Goal: Information Seeking & Learning: Learn about a topic

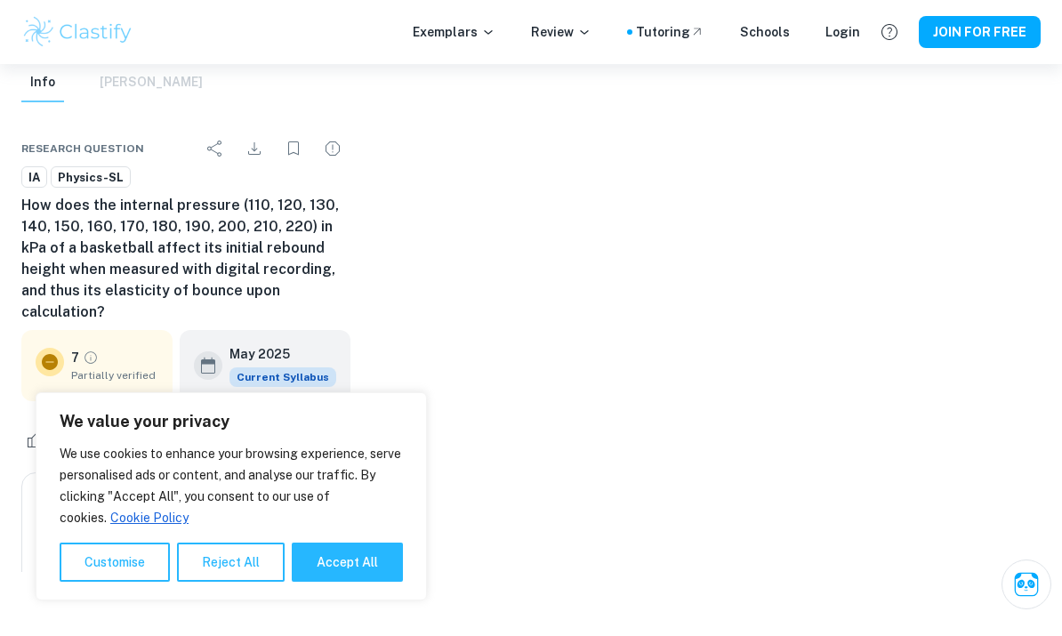
scroll to position [67, 0]
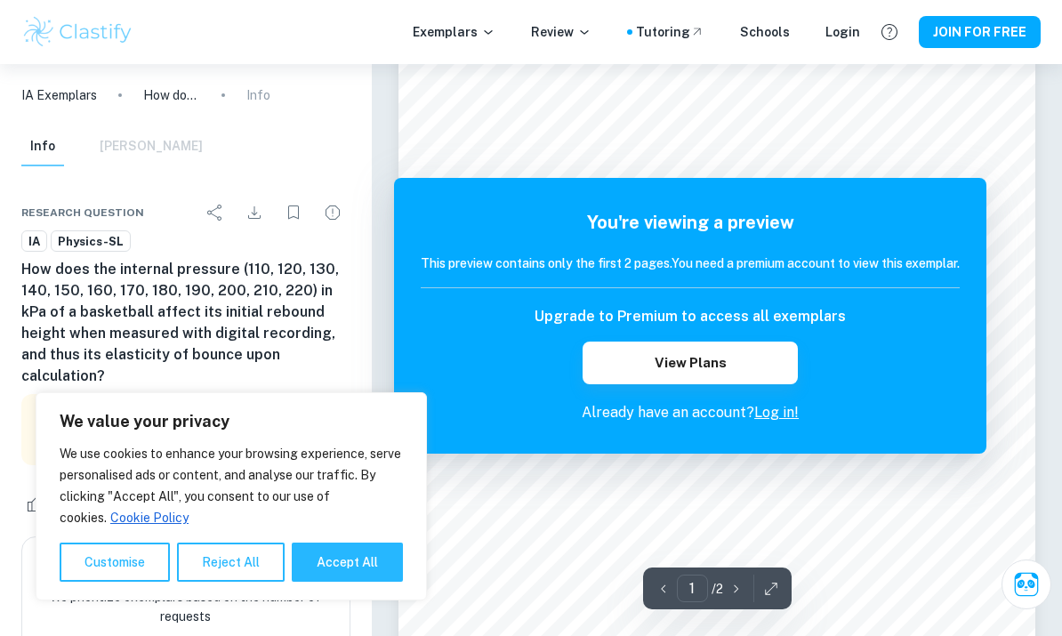
click at [398, 575] on button "Accept All" at bounding box center [347, 562] width 111 height 39
checkbox input "true"
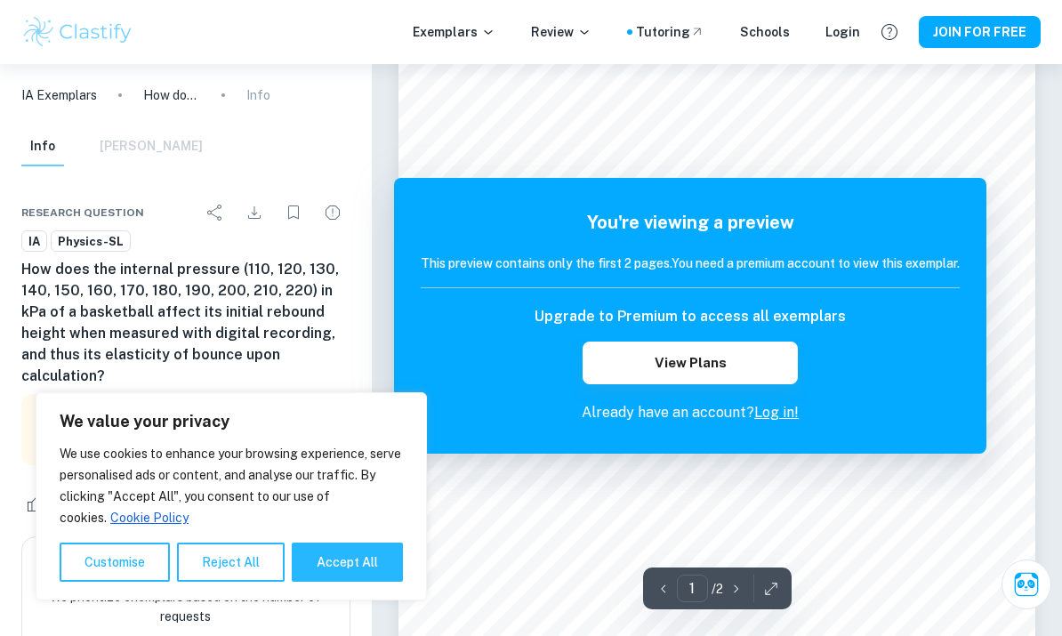
checkbox input "true"
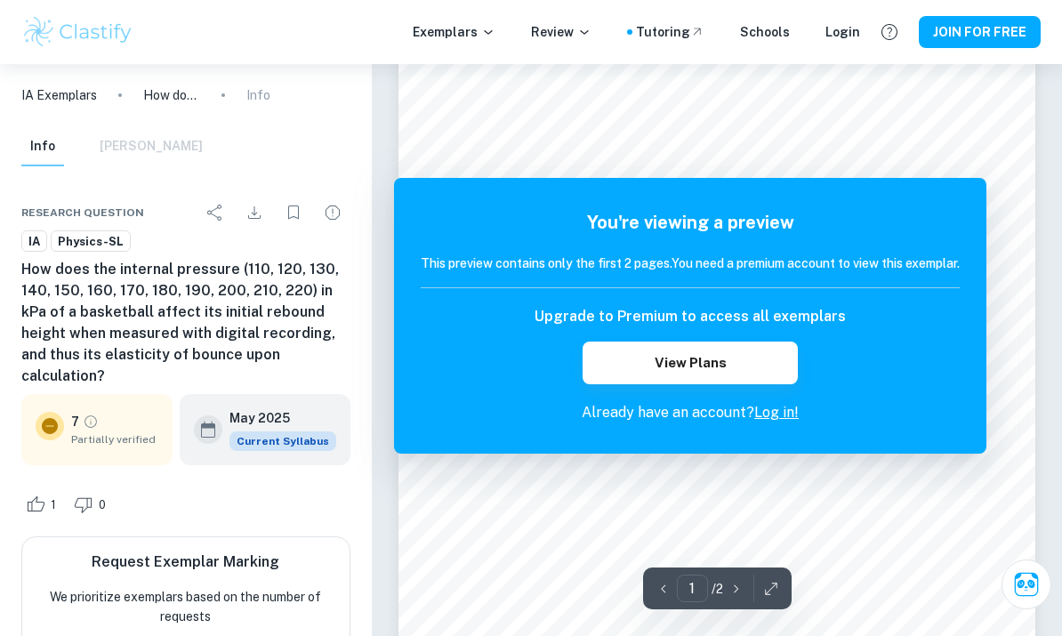
click at [869, 29] on div "Exemplars Review Tutoring Schools Login JOIN FOR FREE" at bounding box center [531, 32] width 1062 height 36
click at [848, 26] on div "Login" at bounding box center [843, 32] width 35 height 20
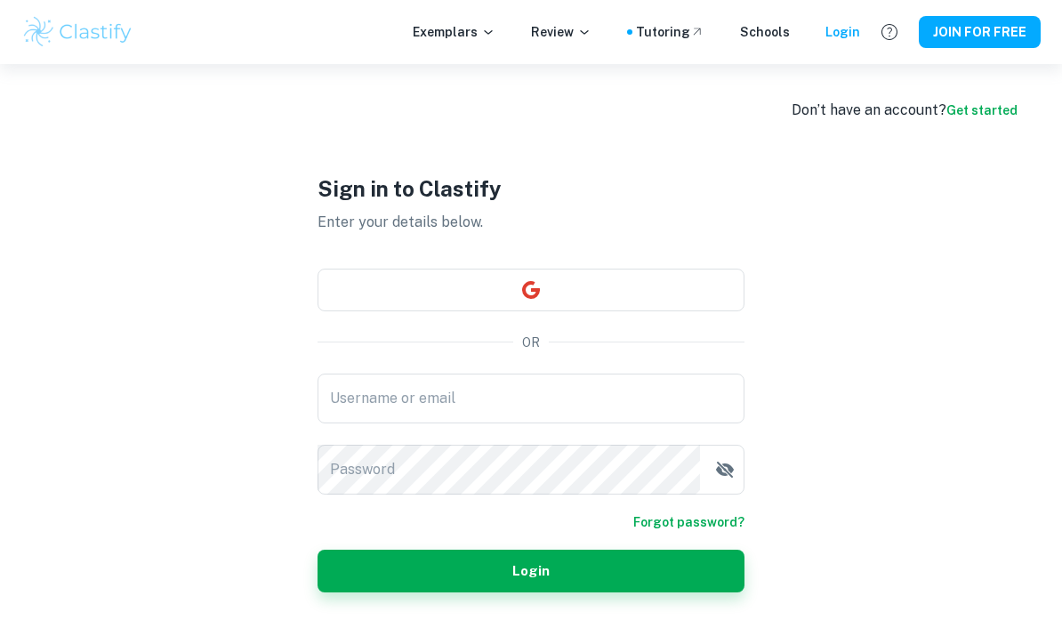
click at [650, 424] on input "Username or email" at bounding box center [531, 399] width 427 height 50
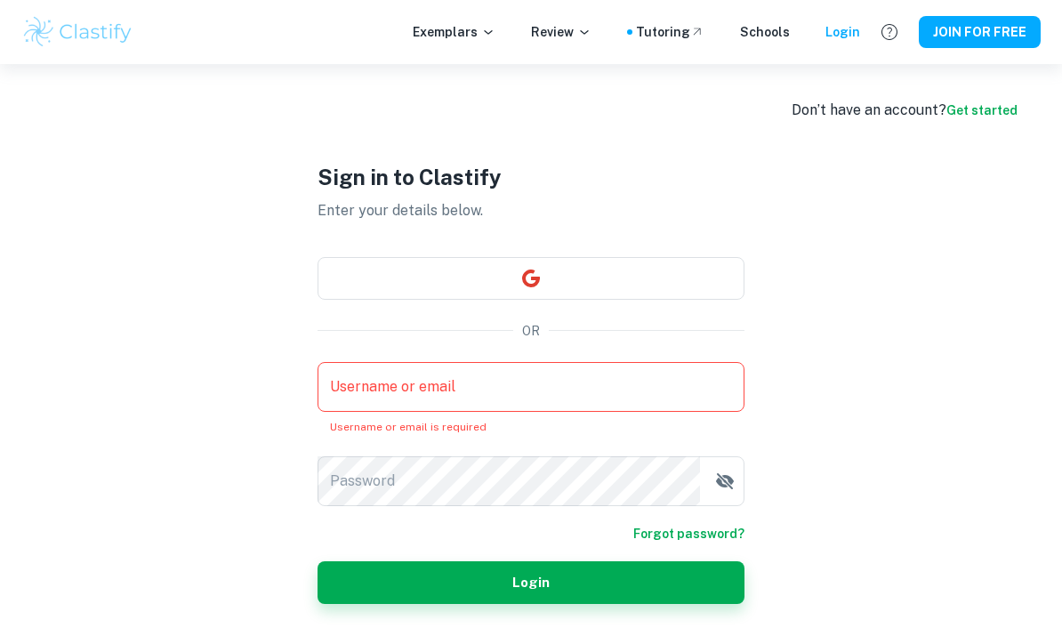
scroll to position [67, 0]
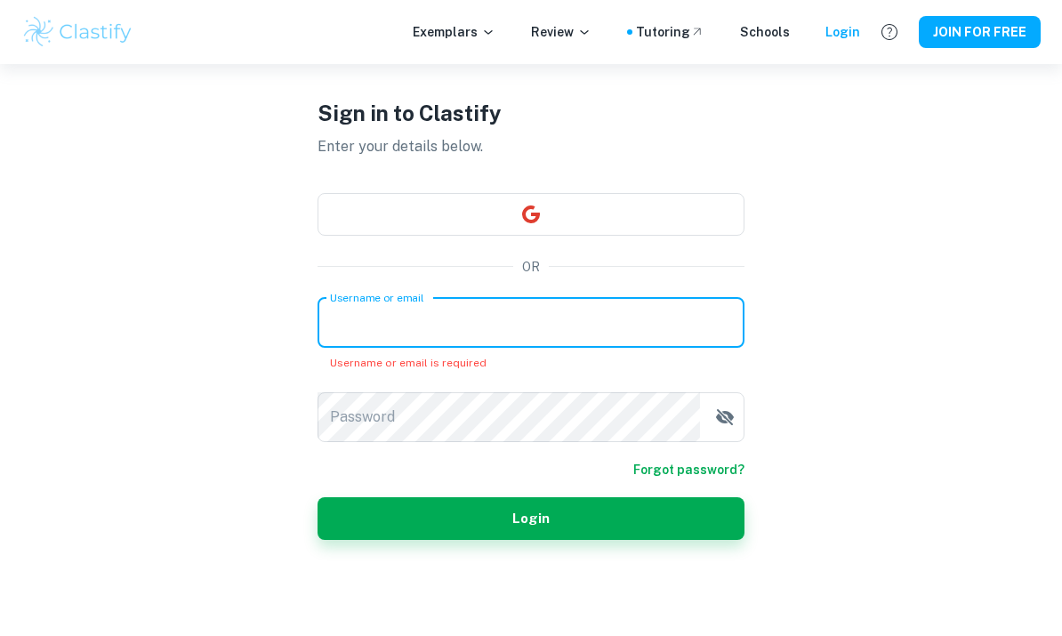
type input "[EMAIL_ADDRESS][DOMAIN_NAME]"
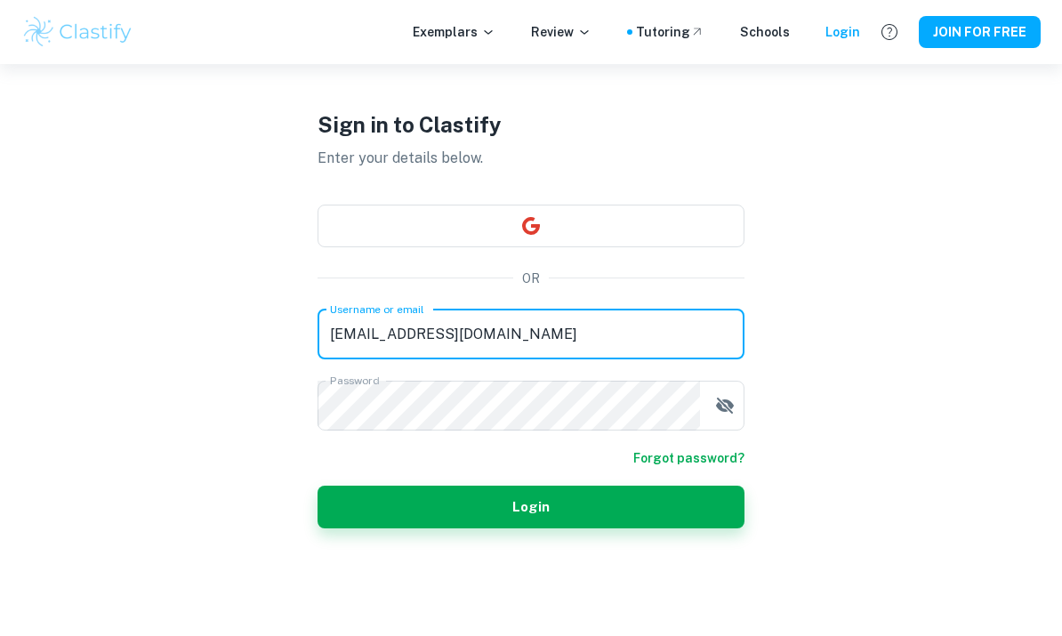
click at [647, 529] on button "Login" at bounding box center [531, 507] width 427 height 43
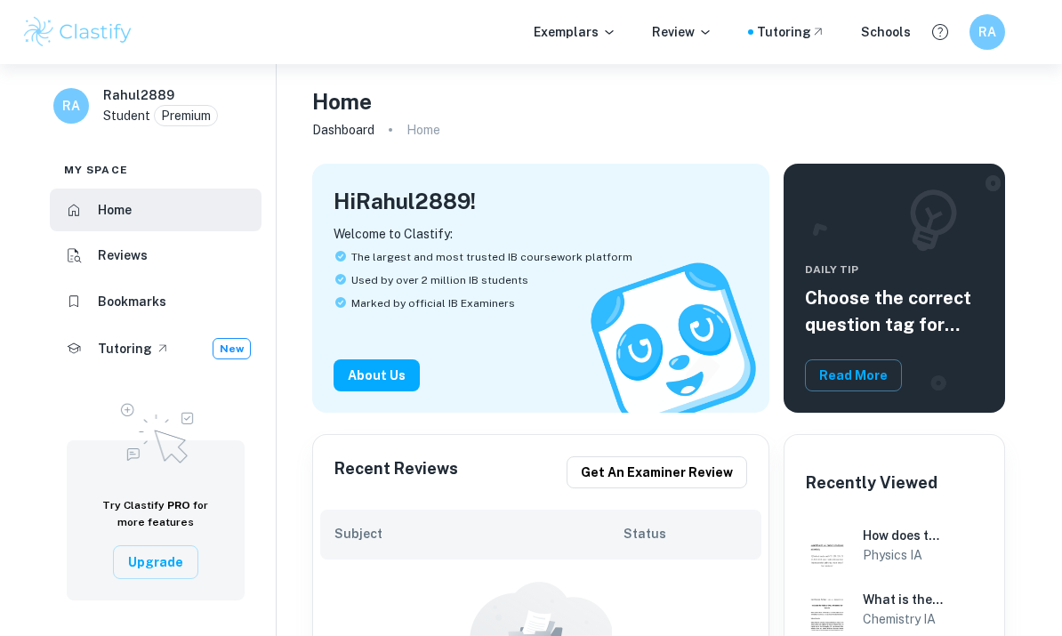
click at [612, 34] on icon at bounding box center [609, 32] width 14 height 14
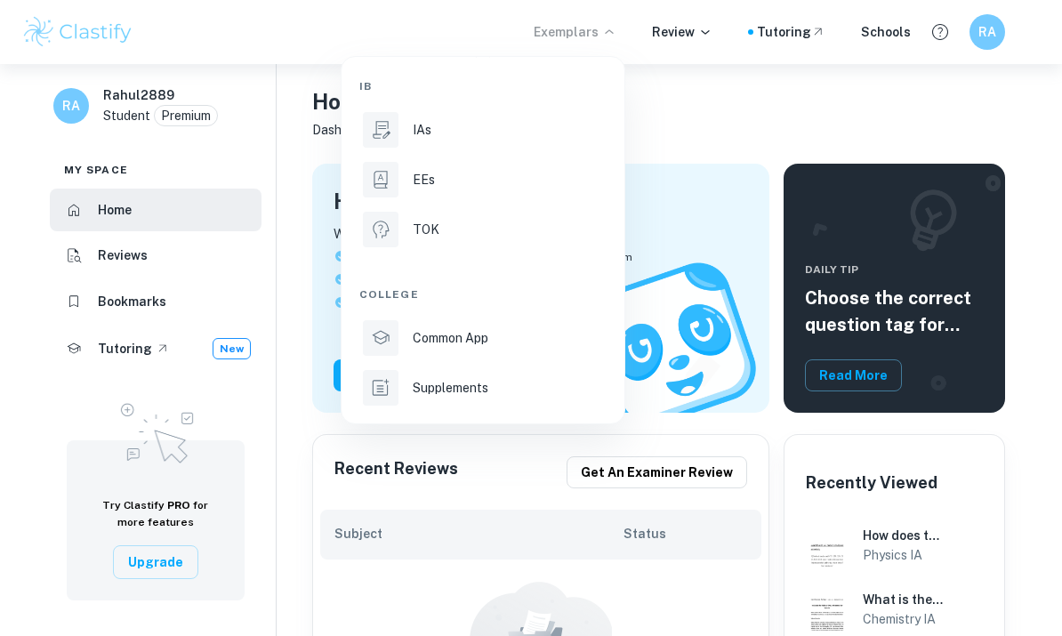
click at [521, 129] on div "IAs" at bounding box center [508, 130] width 190 height 20
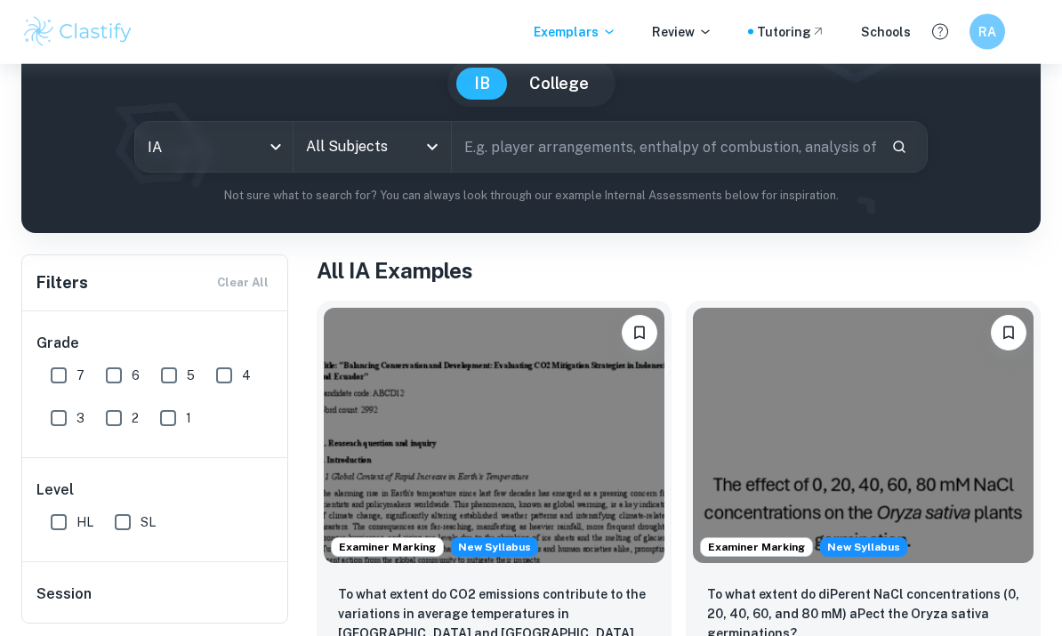
scroll to position [166, 0]
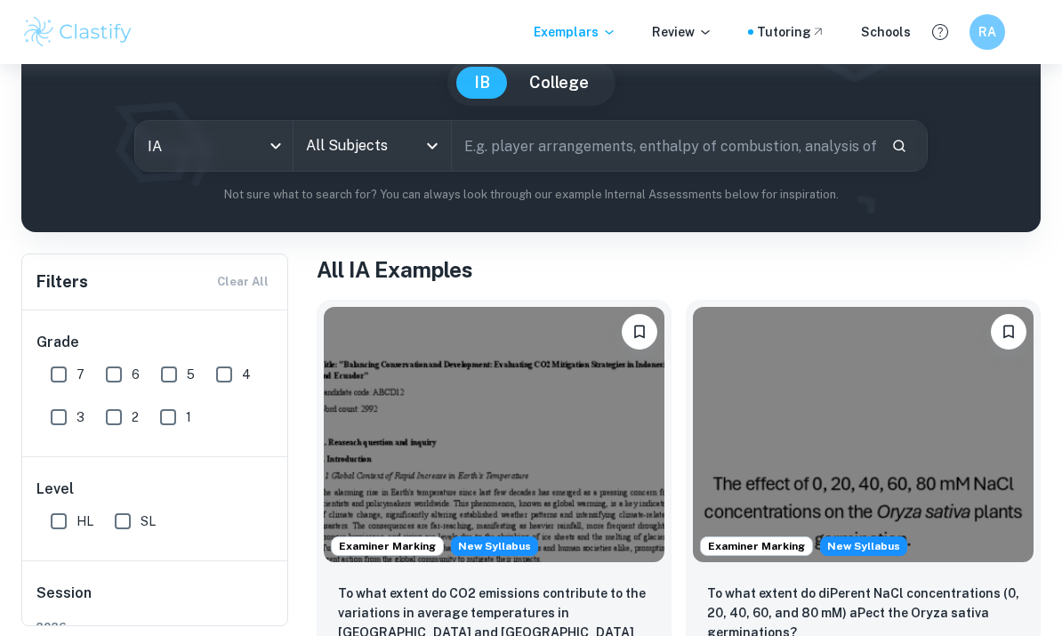
click at [55, 373] on input "7" at bounding box center [59, 375] width 36 height 36
checkbox input "true"
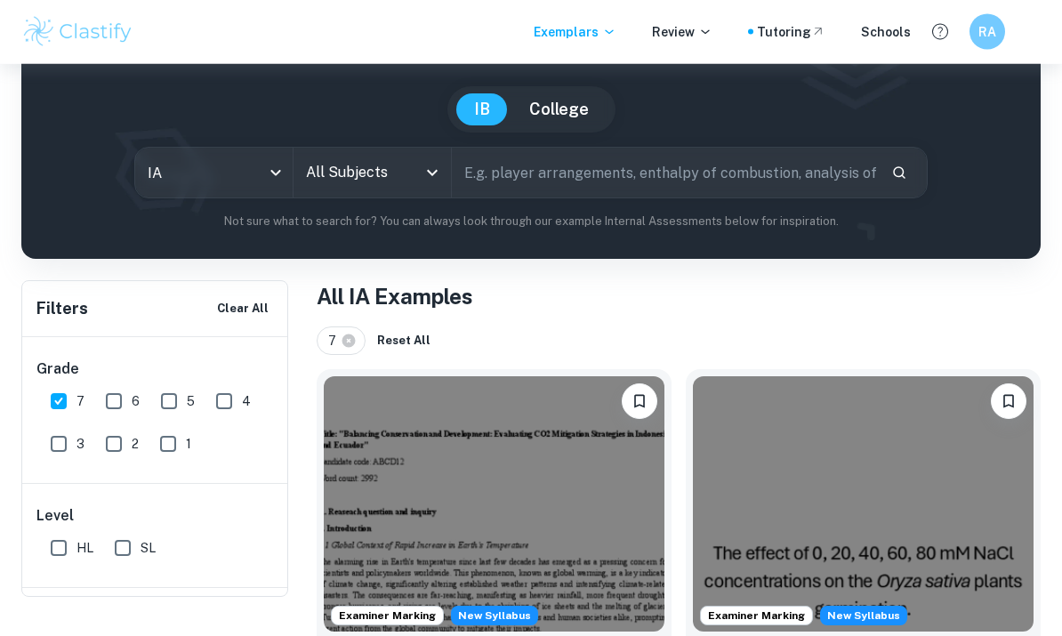
scroll to position [0, 0]
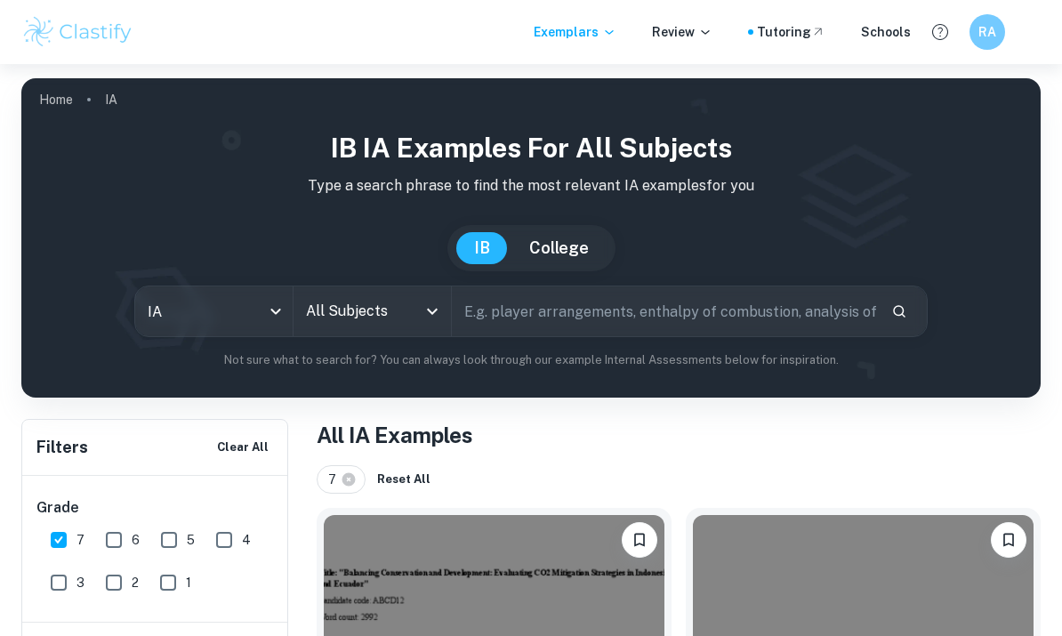
click at [416, 302] on input "All Subjects" at bounding box center [359, 312] width 115 height 34
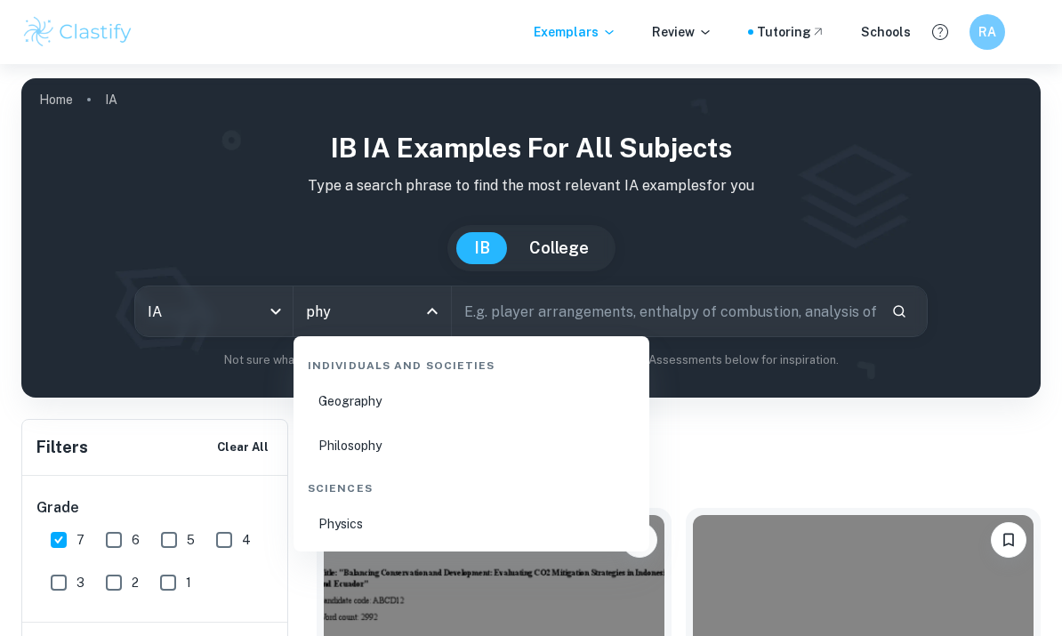
type input "phys"
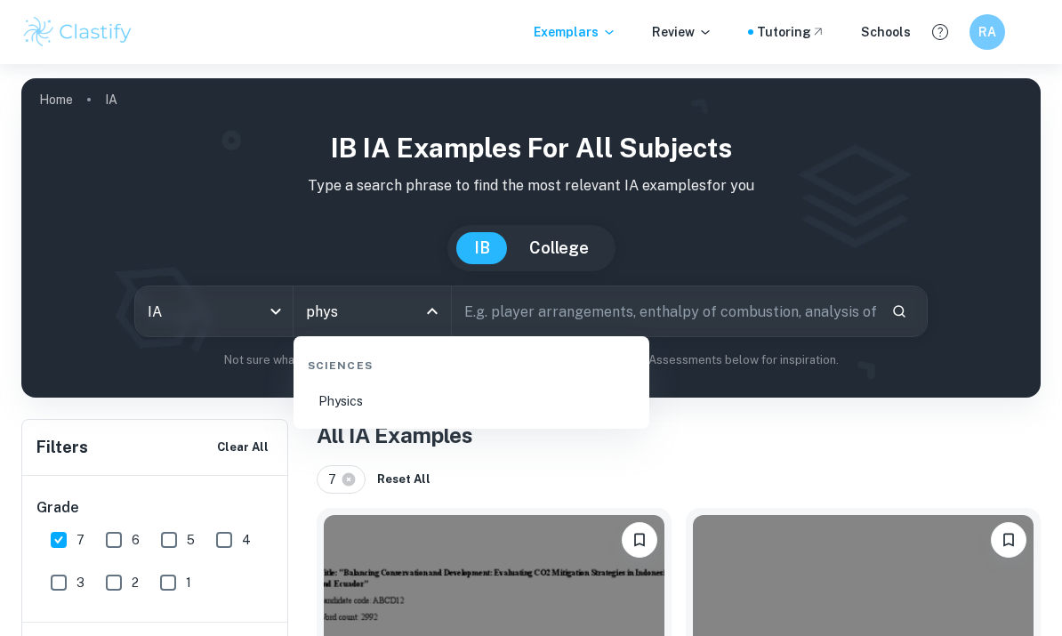
click at [537, 392] on li "Physics" at bounding box center [472, 401] width 342 height 41
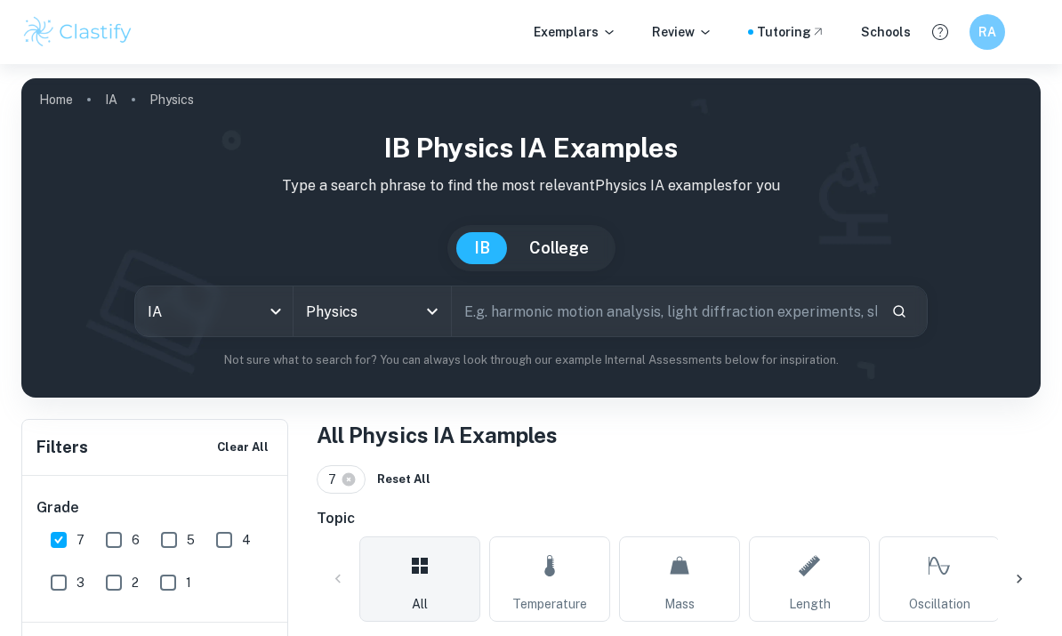
click at [763, 327] on input "text" at bounding box center [664, 312] width 425 height 50
type input "Rebound height"
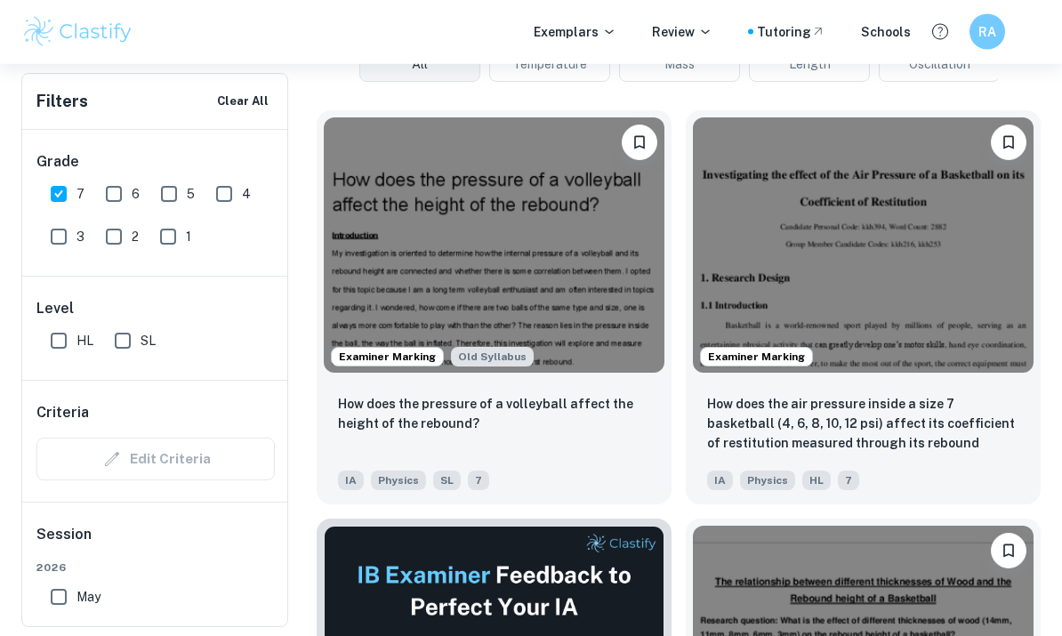
scroll to position [540, 0]
click at [894, 442] on p "How does the air pressure inside a size 7 basketball (4, 6, 8, 10, 12 psi) affe…" at bounding box center [863, 424] width 312 height 61
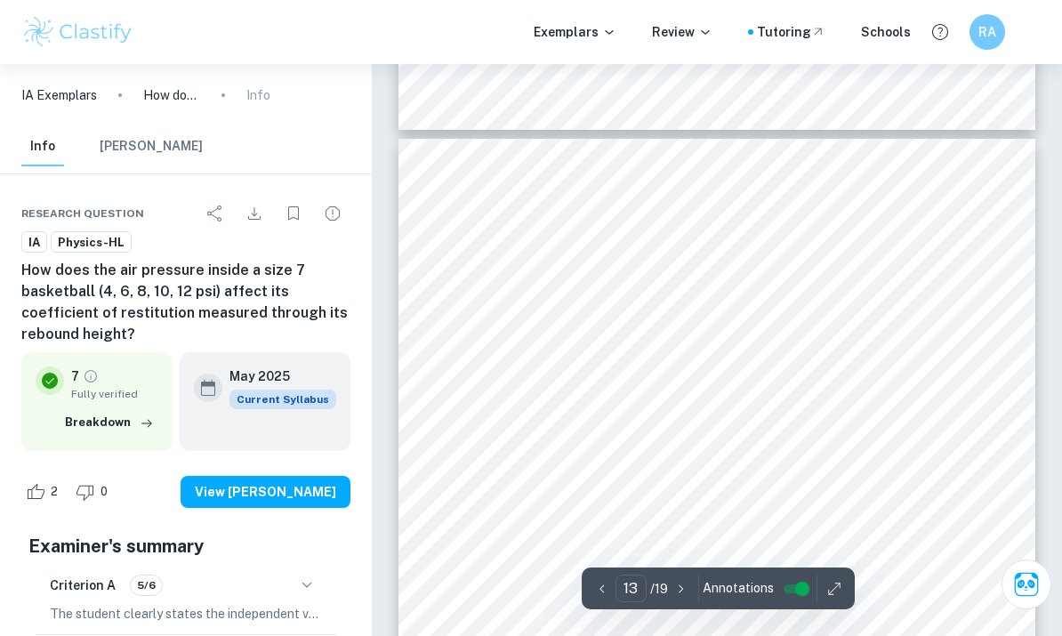
scroll to position [10053, 0]
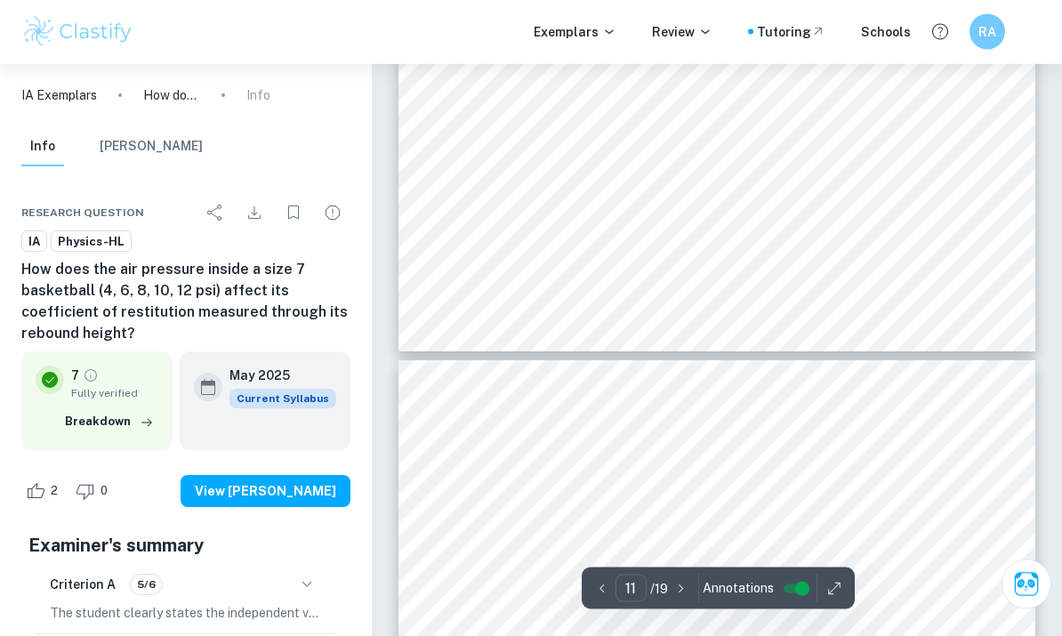
type input "12"
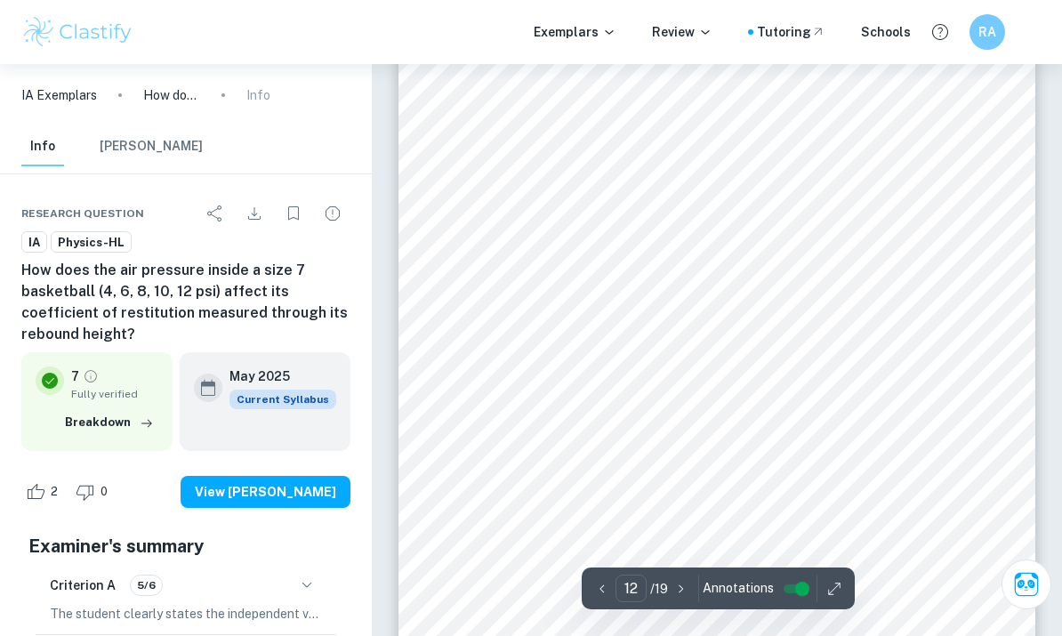
scroll to position [9415, 0]
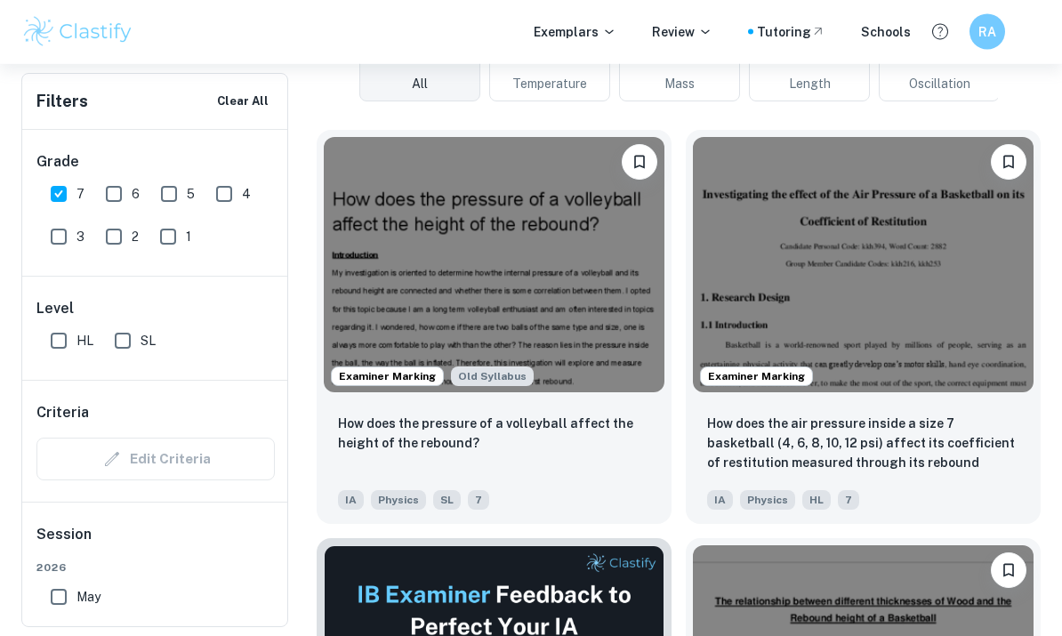
scroll to position [521, 0]
click at [563, 441] on p "How does the pressure of a volleyball affect the height of the rebound?" at bounding box center [494, 433] width 312 height 39
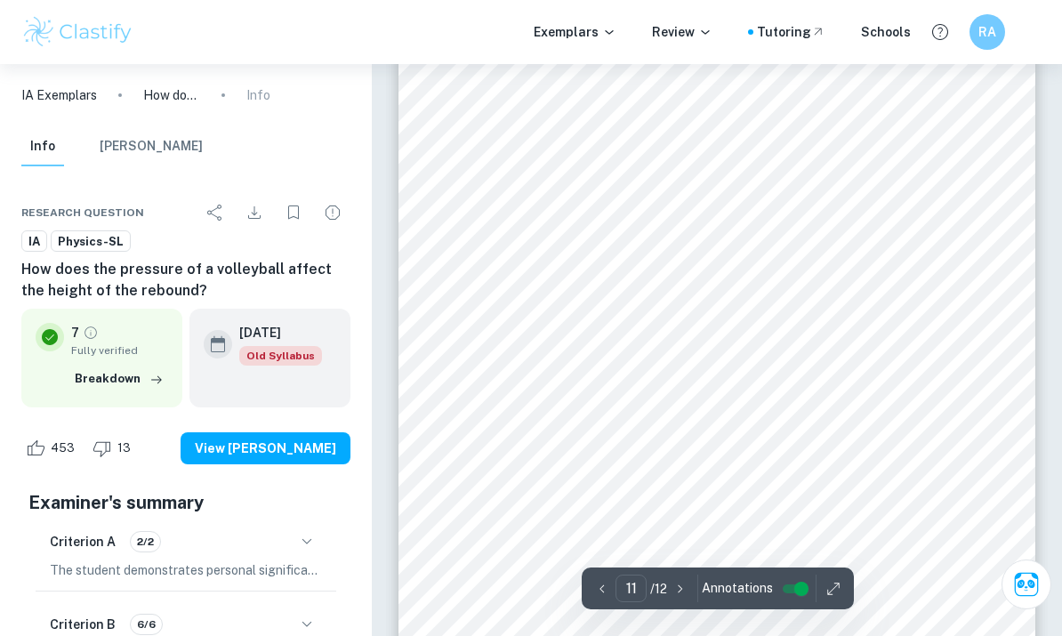
scroll to position [9330, 0]
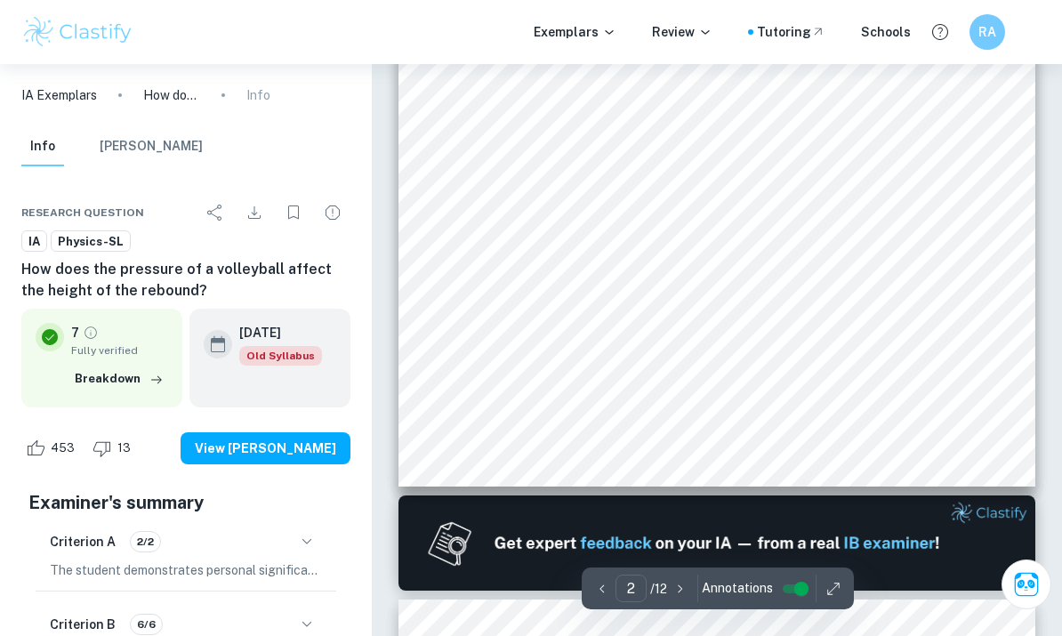
type input "1"
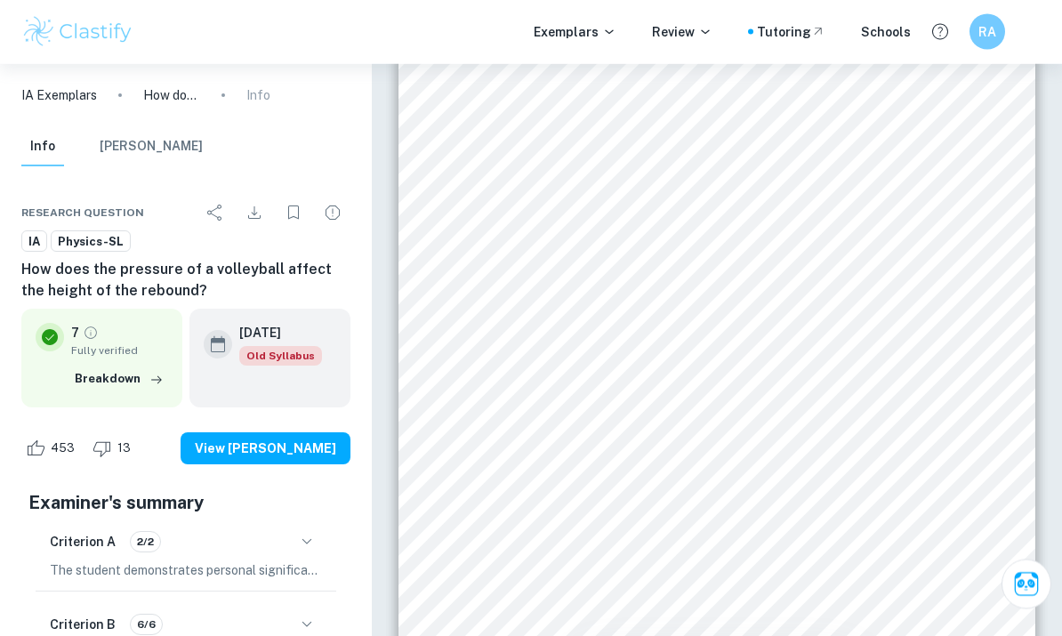
scroll to position [0, 0]
